Goal: Task Accomplishment & Management: Manage account settings

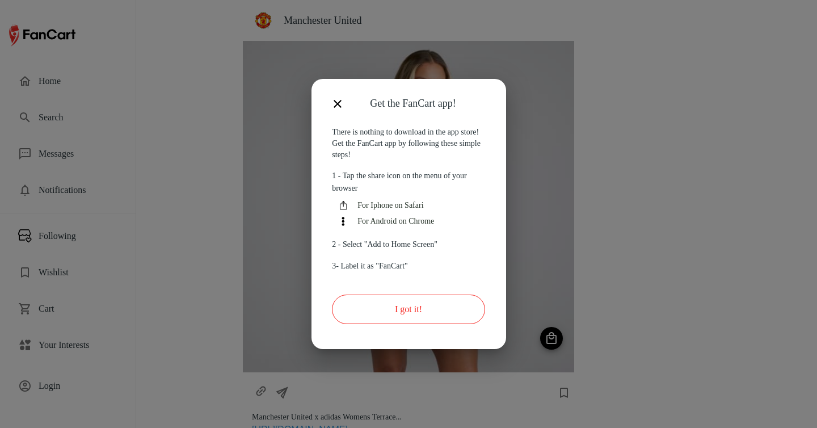
click at [435, 314] on button "I got it!" at bounding box center [408, 309] width 153 height 30
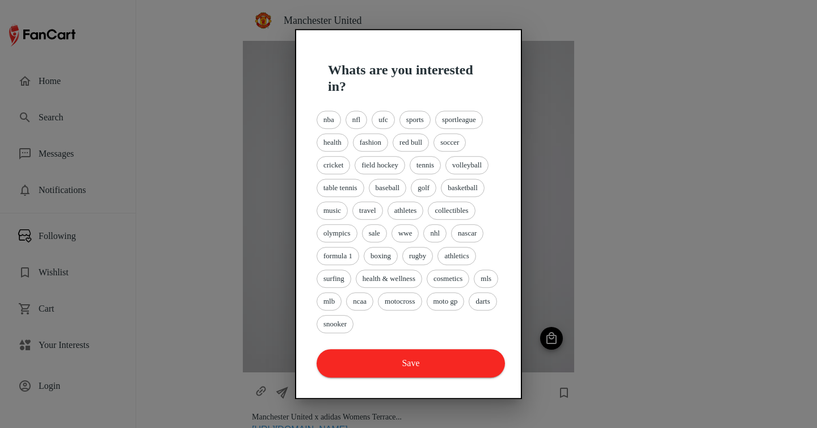
click at [106, 319] on div at bounding box center [408, 214] width 817 height 428
click at [466, 259] on span "athletics" at bounding box center [456, 255] width 37 height 11
click at [465, 191] on span "basketball" at bounding box center [462, 187] width 43 height 11
click at [416, 183] on div "nba nfl ufc sports sportleague health fashion red bull soccer cricket field hoc…" at bounding box center [408, 221] width 188 height 227
click at [437, 169] on span "tennis" at bounding box center [425, 164] width 30 height 11
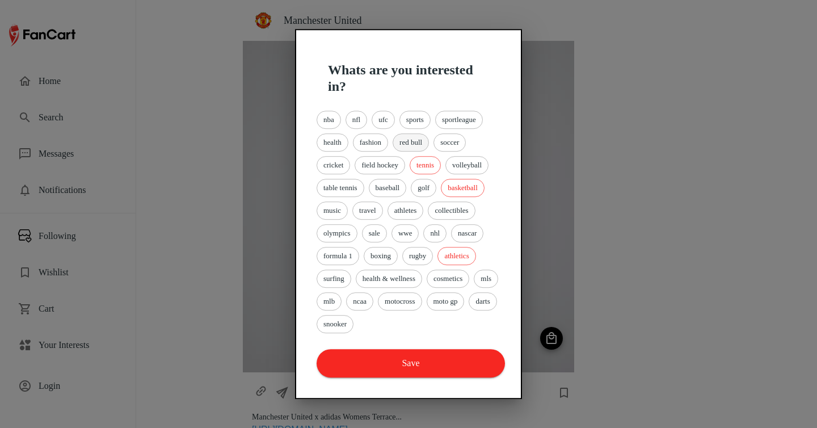
click at [413, 142] on span "red bull" at bounding box center [410, 142] width 35 height 11
click at [400, 164] on span "field hockey" at bounding box center [379, 164] width 49 height 11
click at [421, 360] on button "Save" at bounding box center [411, 363] width 188 height 28
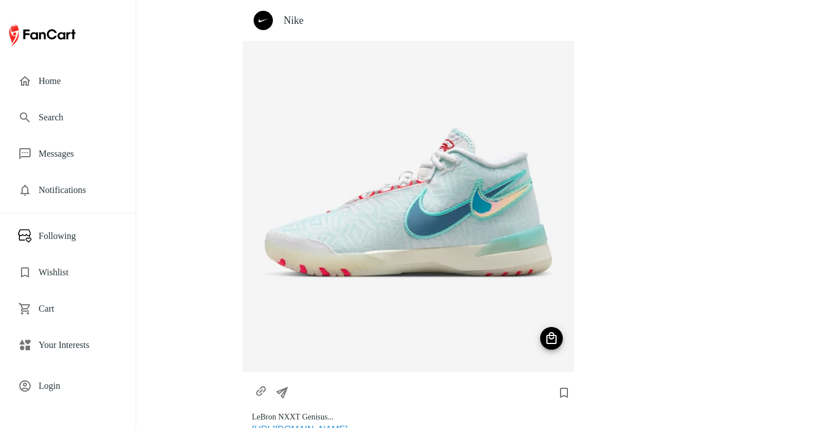
click at [59, 385] on span "Login" at bounding box center [78, 386] width 79 height 14
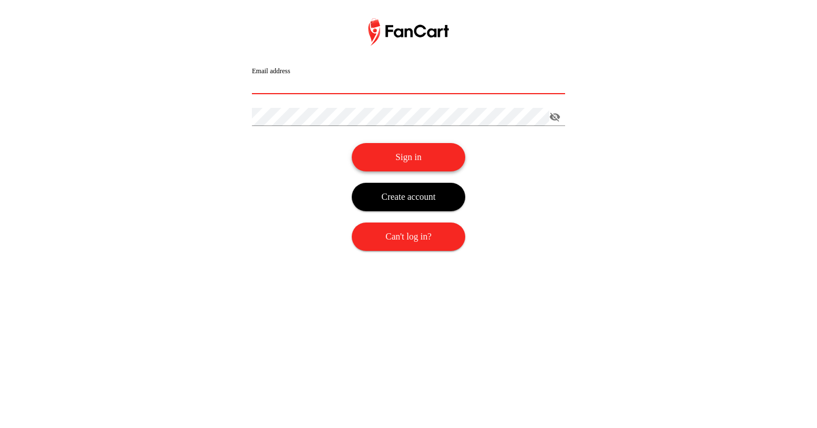
type input "**********"
click at [457, 161] on button "Sign in" at bounding box center [408, 157] width 113 height 28
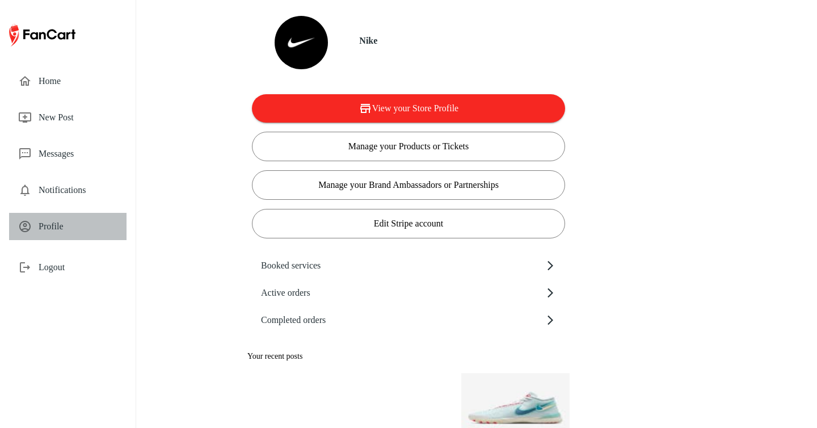
click at [90, 217] on div "Profile" at bounding box center [67, 226] width 117 height 27
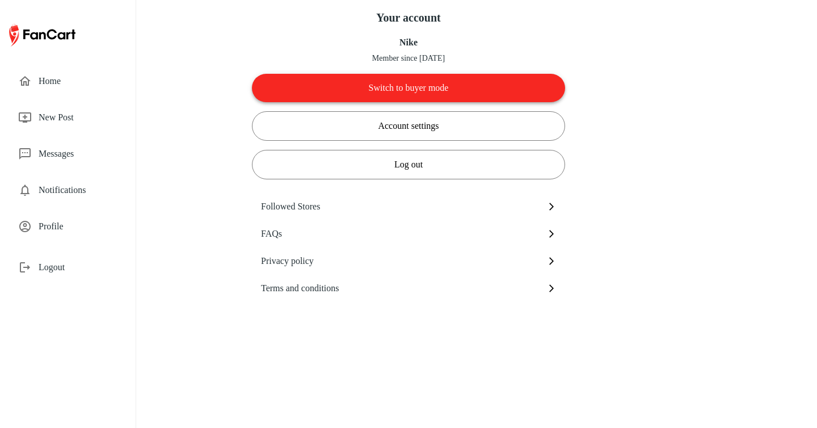
click at [443, 88] on button "Switch to buyer mode" at bounding box center [408, 88] width 313 height 28
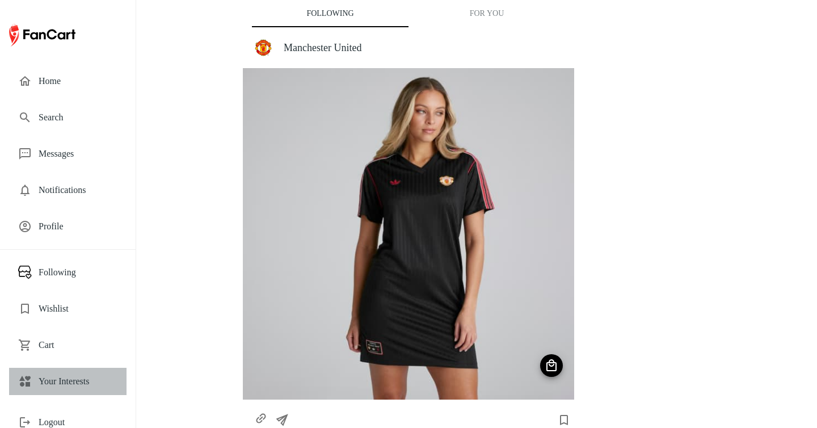
click at [74, 374] on span "Your Interests" at bounding box center [78, 381] width 79 height 14
